Goal: Information Seeking & Learning: Understand process/instructions

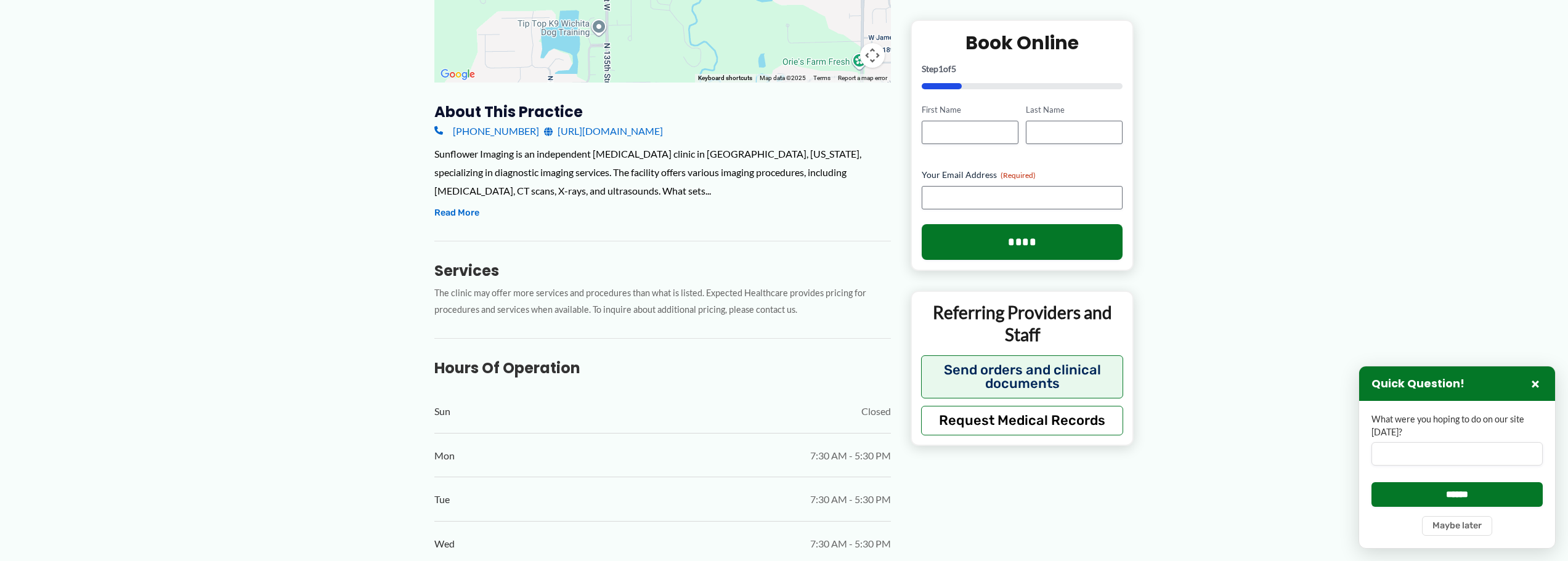
scroll to position [350, 0]
click at [464, 213] on button "Read More" at bounding box center [457, 216] width 45 height 15
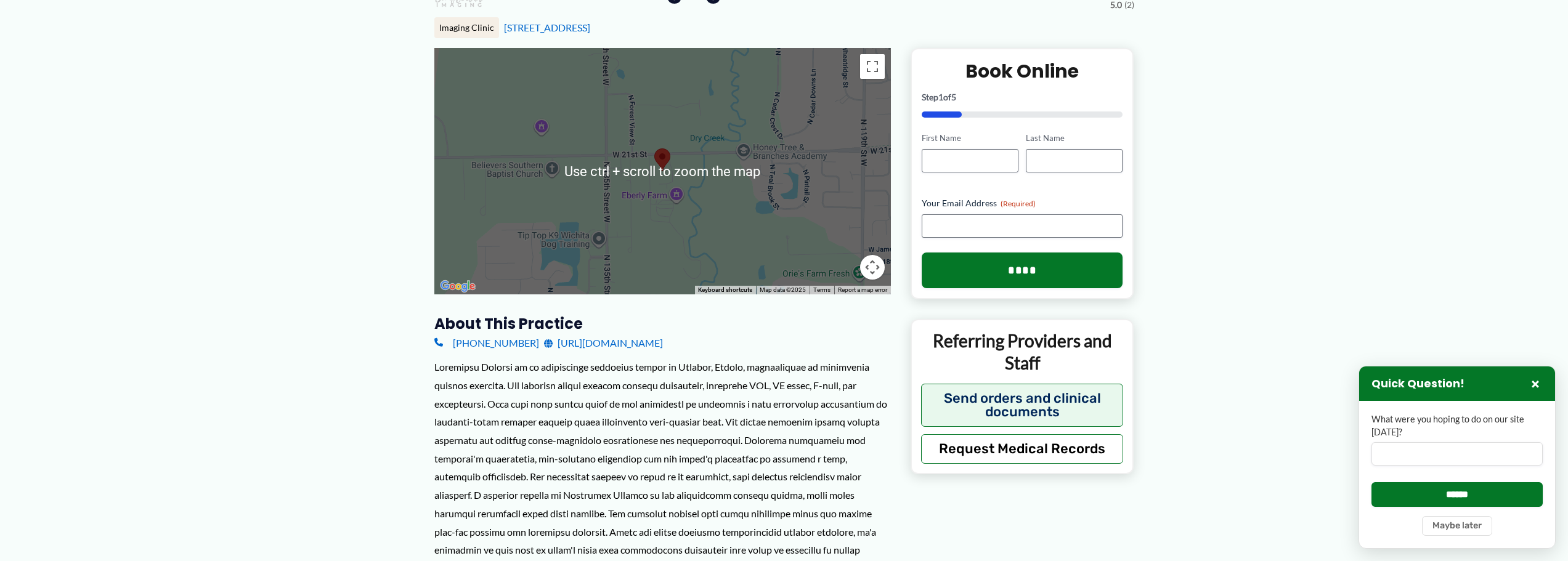
scroll to position [0, 0]
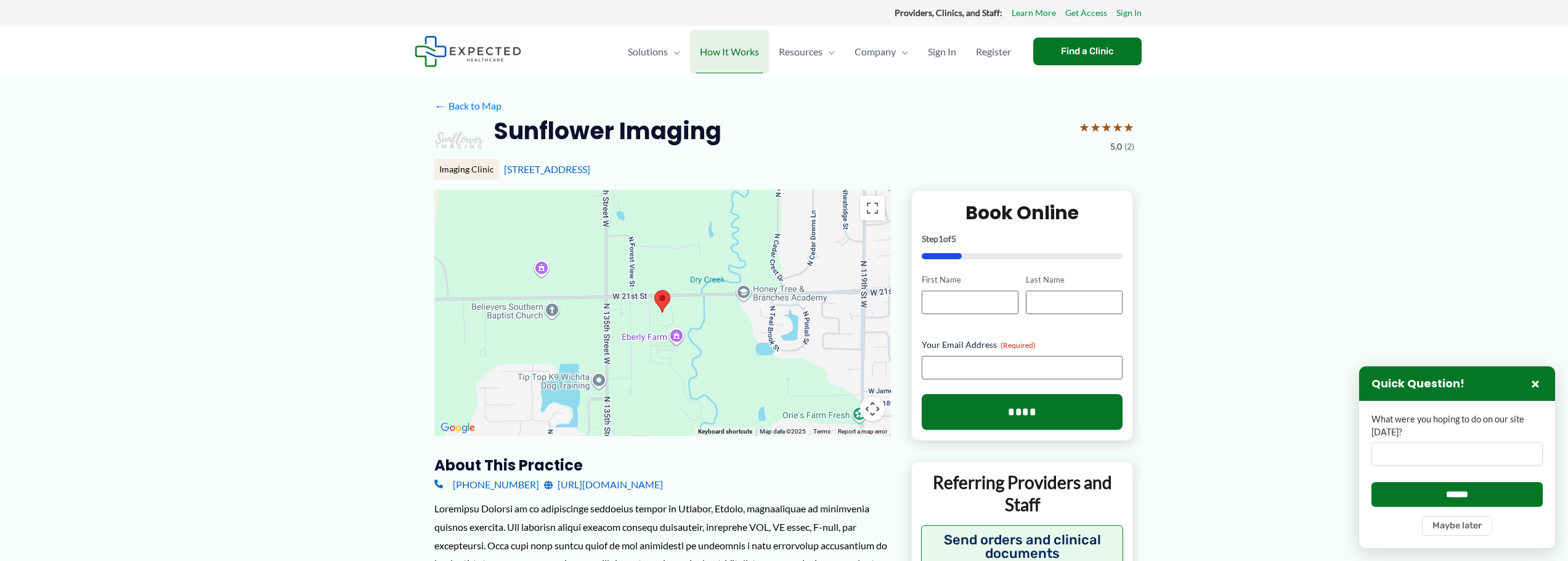
click at [725, 55] on span "How It Works" at bounding box center [729, 52] width 59 height 43
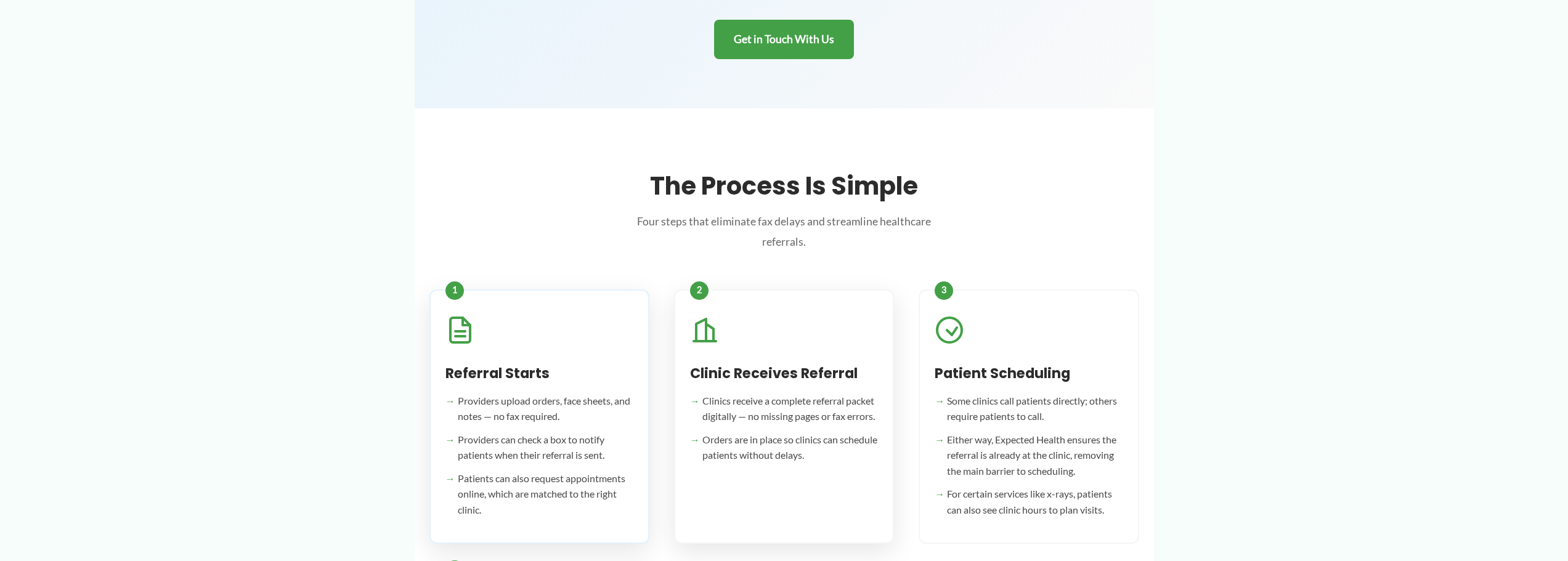
scroll to position [278, 0]
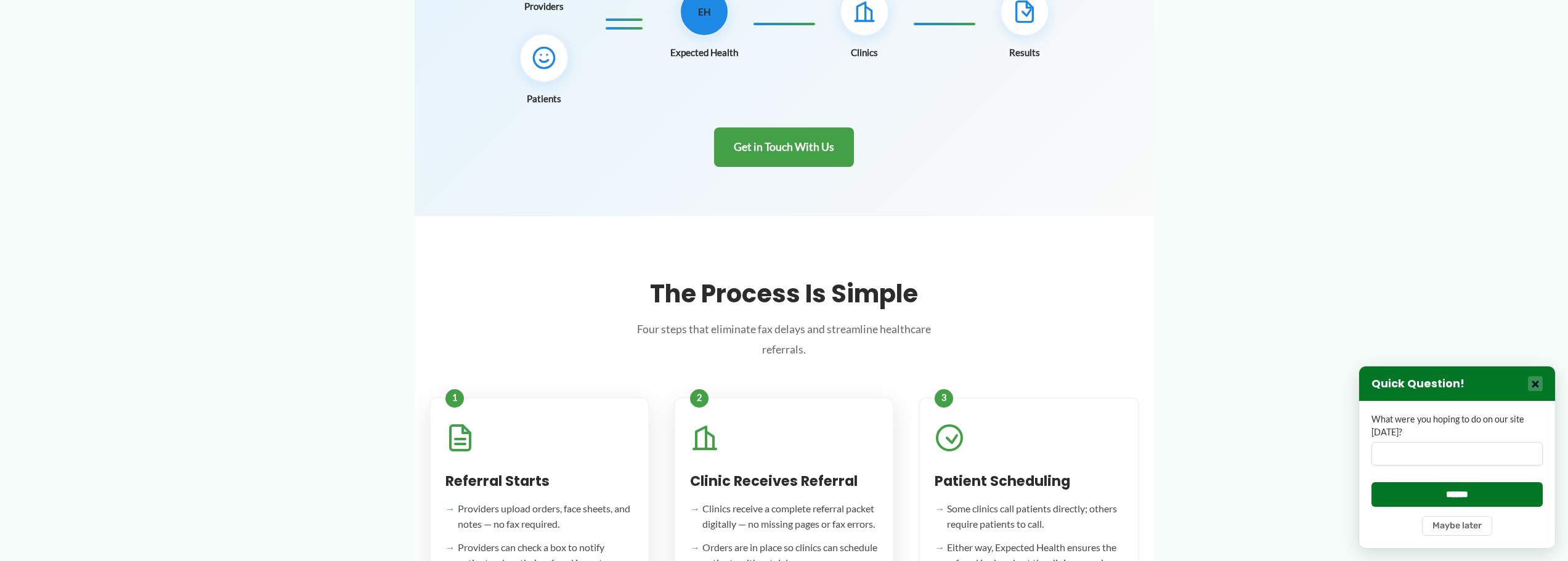
click at [1537, 380] on button "×" at bounding box center [1535, 384] width 15 height 15
